Goal: Information Seeking & Learning: Learn about a topic

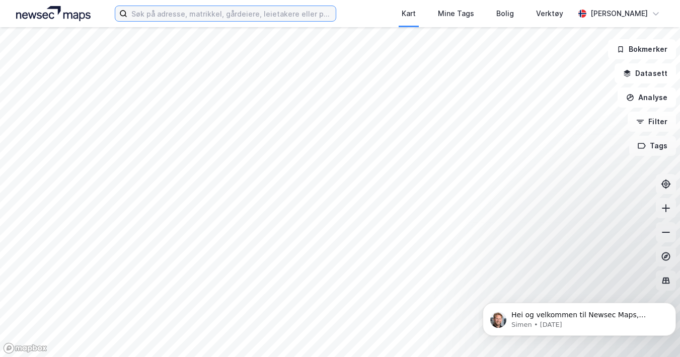
click at [179, 19] on input at bounding box center [231, 13] width 208 height 15
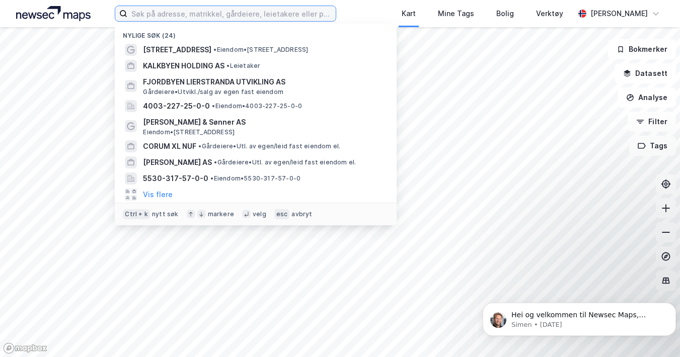
paste input "Vogellund 31, 1394 Holmen"
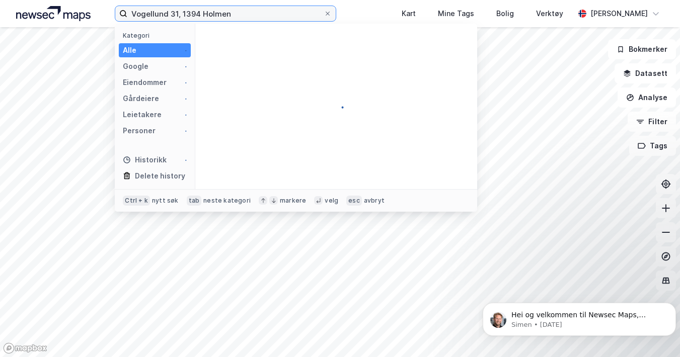
type input "Vogellund 31, 1394 Holmen"
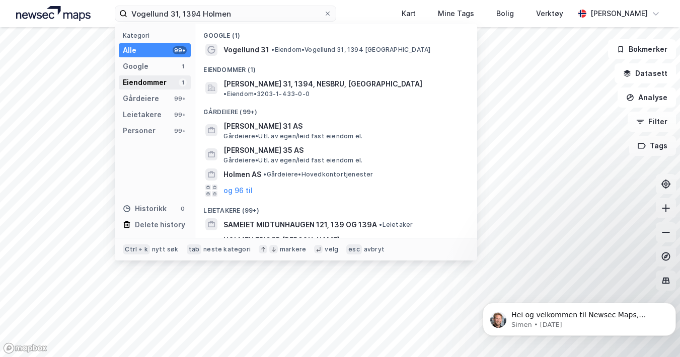
click at [155, 83] on div "Eiendommer" at bounding box center [145, 82] width 44 height 12
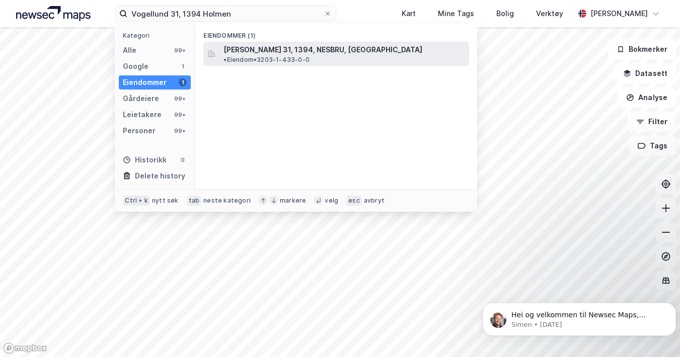
click at [269, 48] on span "[PERSON_NAME] 31, 1394, NESBRU, [GEOGRAPHIC_DATA]" at bounding box center [322, 50] width 199 height 12
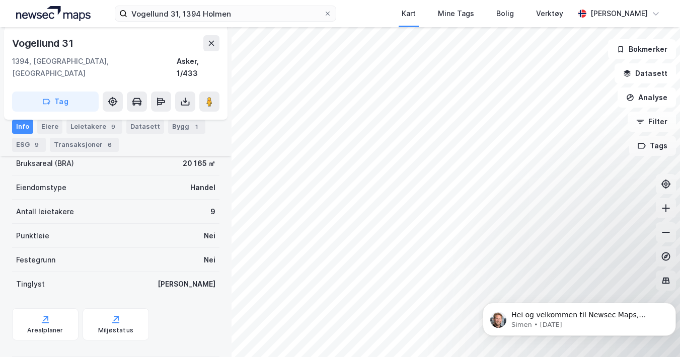
scroll to position [191, 0]
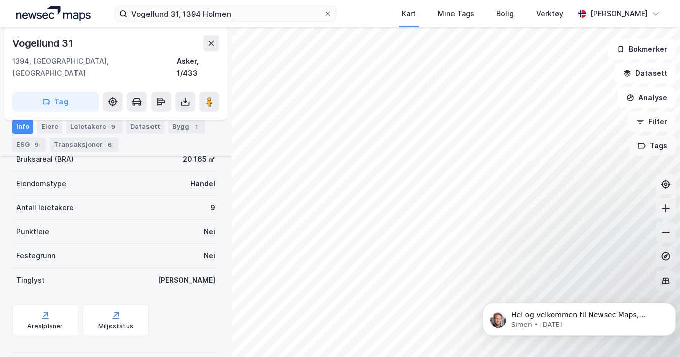
click at [55, 202] on div "Antall leietakere" at bounding box center [45, 208] width 58 height 12
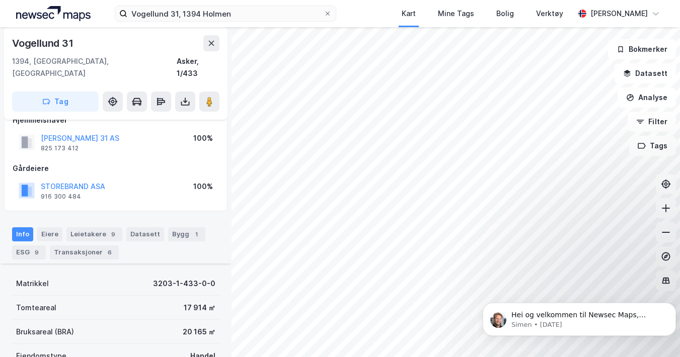
scroll to position [0, 0]
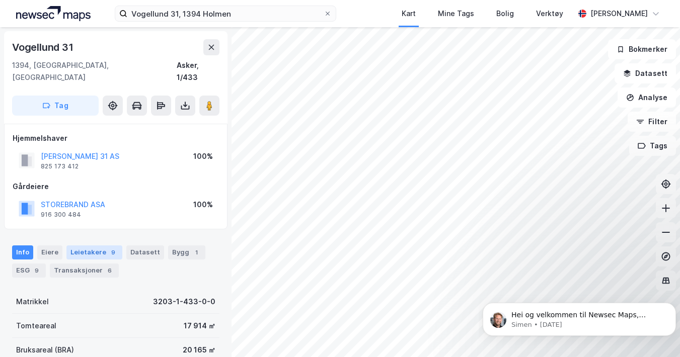
click at [96, 246] on div "Leietakere 9" at bounding box center [94, 253] width 56 height 14
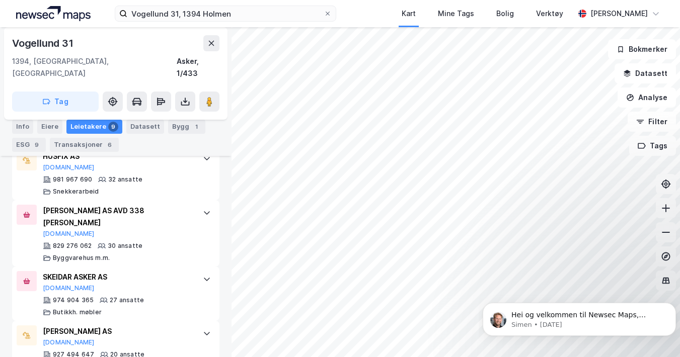
scroll to position [275, 0]
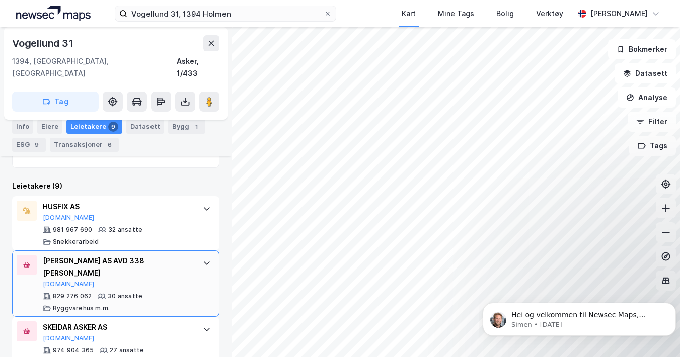
click at [177, 261] on div "[PERSON_NAME] AS AVD 338 [PERSON_NAME]" at bounding box center [118, 267] width 150 height 24
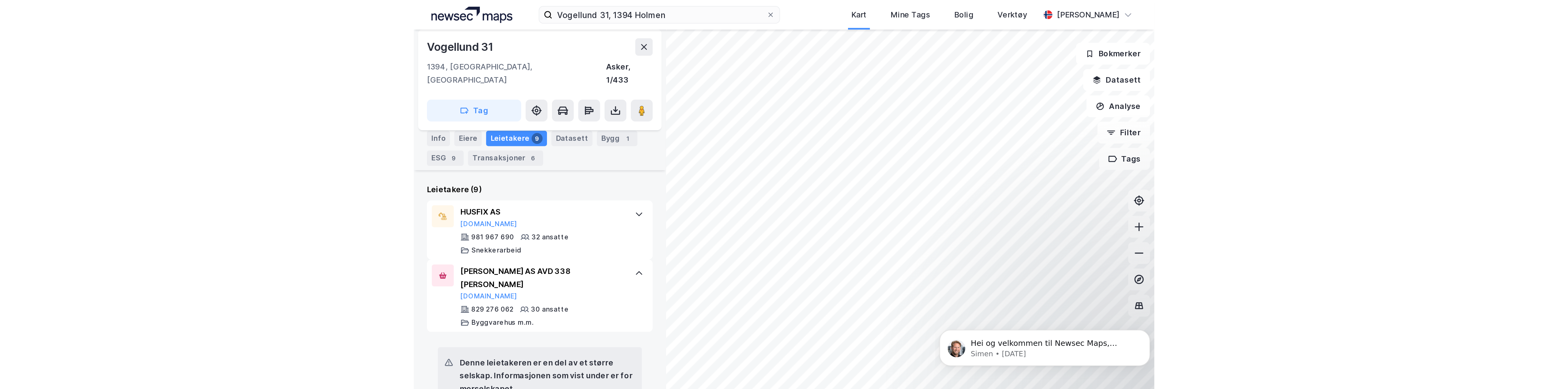
scroll to position [184, 0]
